Goal: Register for event/course

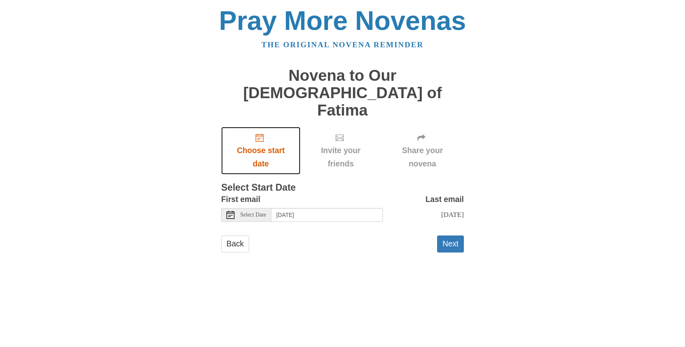
click at [260, 134] on use "Choose start date" at bounding box center [260, 138] width 8 height 8
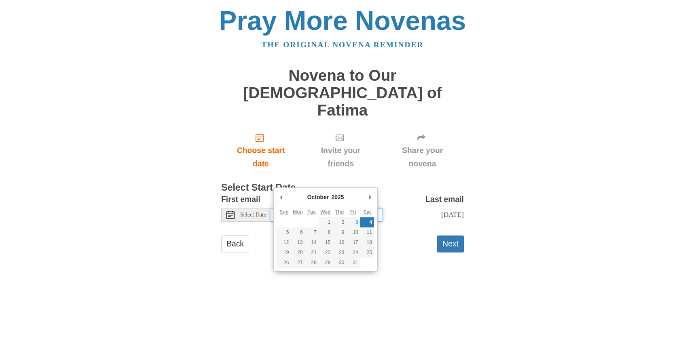
click at [343, 208] on input "[DATE]" at bounding box center [327, 215] width 112 height 14
type input "Friday, October 3rd"
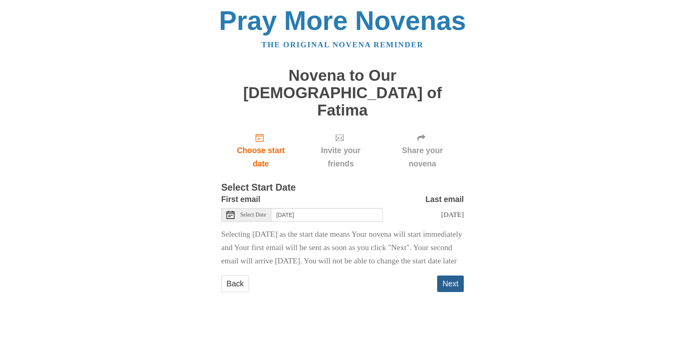
click at [456, 276] on button "Next" at bounding box center [450, 284] width 27 height 17
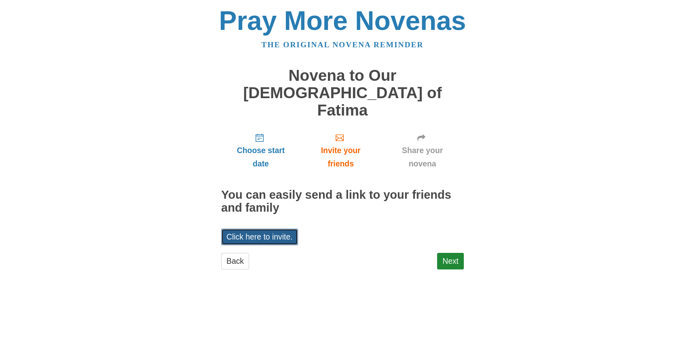
click at [272, 229] on link "Click here to invite." at bounding box center [259, 237] width 77 height 17
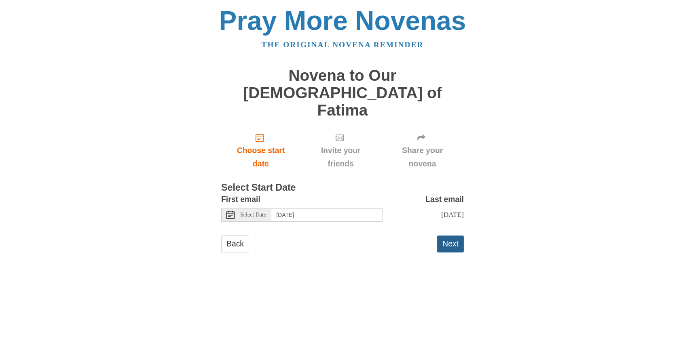
click at [451, 236] on button "Next" at bounding box center [450, 244] width 27 height 17
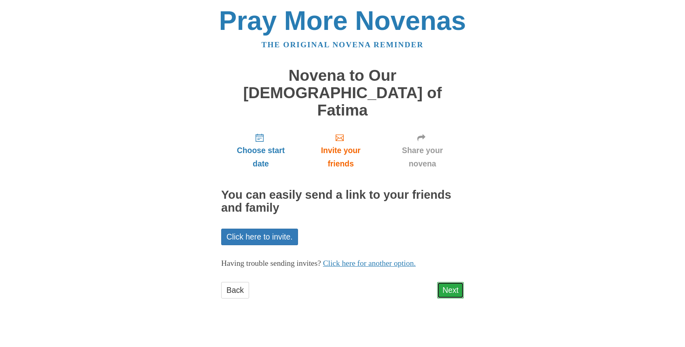
click at [452, 282] on link "Next" at bounding box center [450, 290] width 27 height 17
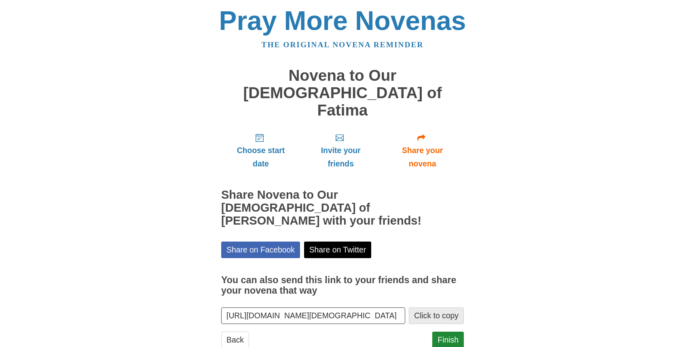
click at [449, 308] on button "Click to copy" at bounding box center [436, 316] width 55 height 17
